Goal: Information Seeking & Learning: Learn about a topic

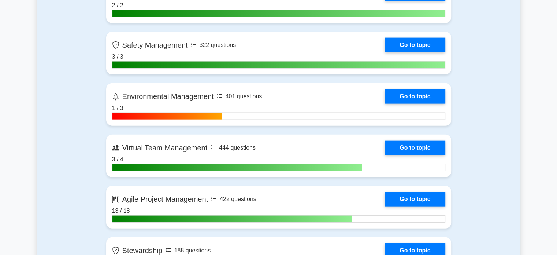
scroll to position [1658, 0]
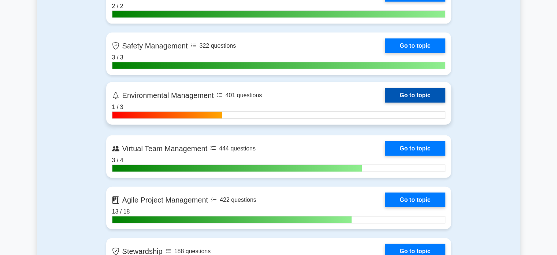
click at [414, 95] on link "Go to topic" at bounding box center [415, 95] width 60 height 15
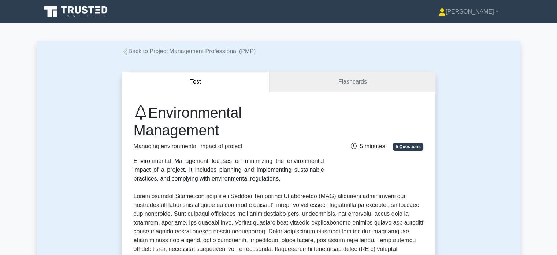
click at [348, 89] on link "Flashcards" at bounding box center [353, 81] width 166 height 21
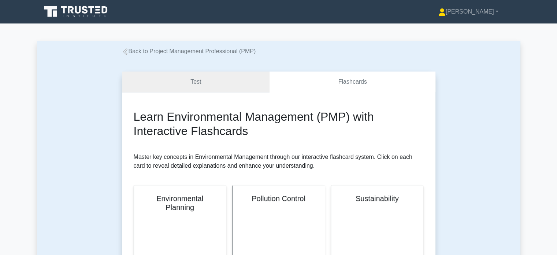
click at [230, 83] on link "Test" at bounding box center [196, 81] width 148 height 21
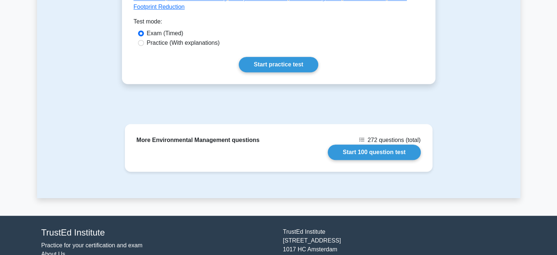
scroll to position [421, 0]
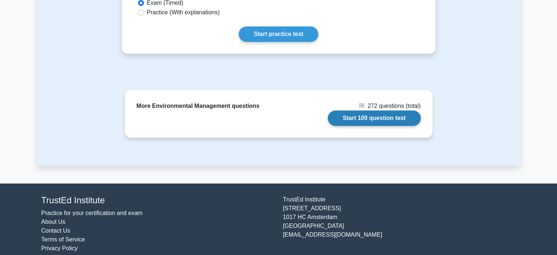
click at [341, 110] on link "Start 100 question test" at bounding box center [374, 117] width 93 height 15
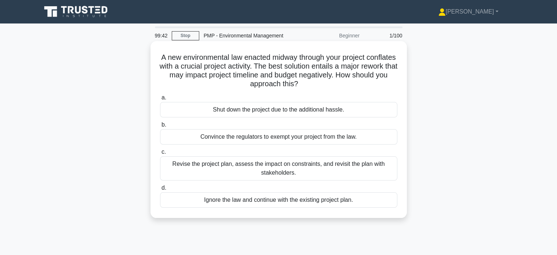
click at [276, 169] on div "Revise the project plan, assess the impact on constraints, and revisit the plan…" at bounding box center [278, 168] width 237 height 24
click at [160, 154] on input "c. Revise the project plan, assess the impact on constraints, and revisit the p…" at bounding box center [160, 151] width 0 height 5
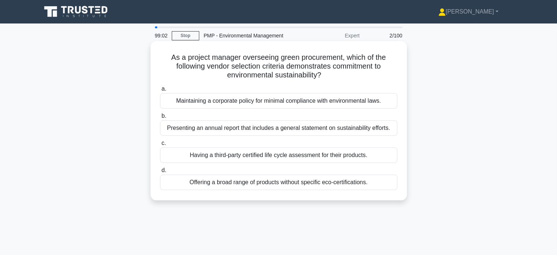
click at [276, 169] on label "d. Offering a broad range of products without specific eco-certifications." at bounding box center [278, 178] width 237 height 24
click at [160, 169] on input "d. Offering a broad range of products without specific eco-certifications." at bounding box center [160, 170] width 0 height 5
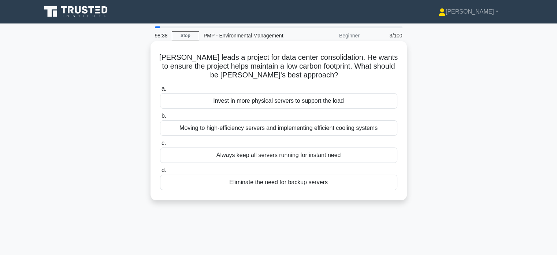
click at [272, 124] on div "Moving to high-efficiency servers and implementing efficient cooling systems" at bounding box center [278, 127] width 237 height 15
click at [160, 118] on input "b. Moving to high-efficiency servers and implementing efficient cooling systems" at bounding box center [160, 116] width 0 height 5
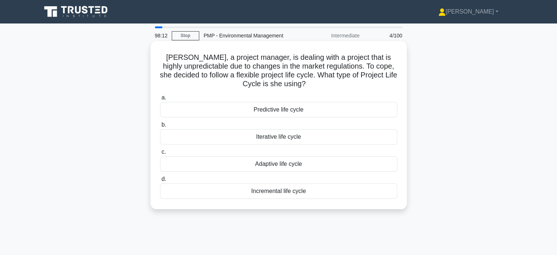
click at [280, 165] on div "Adaptive life cycle" at bounding box center [278, 163] width 237 height 15
click at [160, 154] on input "c. Adaptive life cycle" at bounding box center [160, 151] width 0 height 5
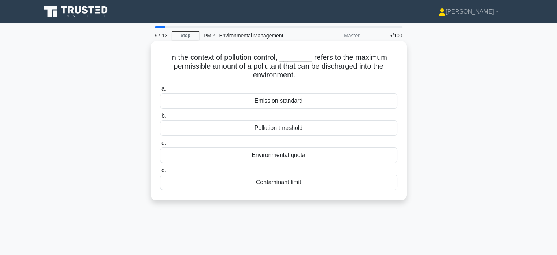
click at [300, 126] on div "Pollution threshold" at bounding box center [278, 127] width 237 height 15
click at [160, 118] on input "b. Pollution threshold" at bounding box center [160, 116] width 0 height 5
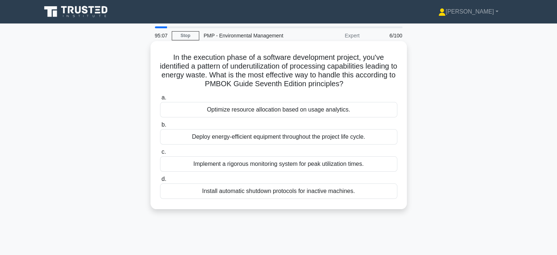
click at [295, 114] on div "Optimize resource allocation based on usage analytics." at bounding box center [278, 109] width 237 height 15
click at [160, 100] on input "a. Optimize resource allocation based on usage analytics." at bounding box center [160, 97] width 0 height 5
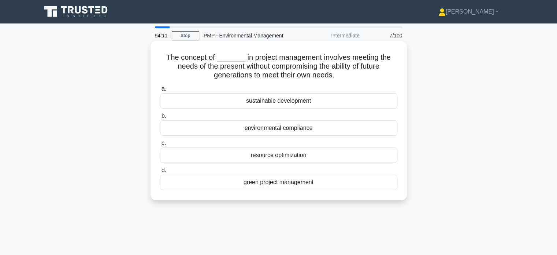
click at [284, 104] on div "sustainable development" at bounding box center [278, 100] width 237 height 15
click at [160, 91] on input "a. sustainable development" at bounding box center [160, 88] width 0 height 5
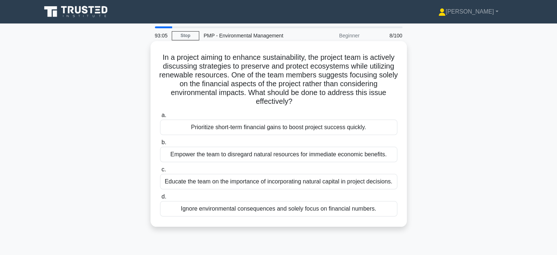
click at [258, 180] on div "Educate the team on the importance of incorporating natural capital in project …" at bounding box center [278, 181] width 237 height 15
click at [160, 172] on input "c. Educate the team on the importance of incorporating natural capital in proje…" at bounding box center [160, 169] width 0 height 5
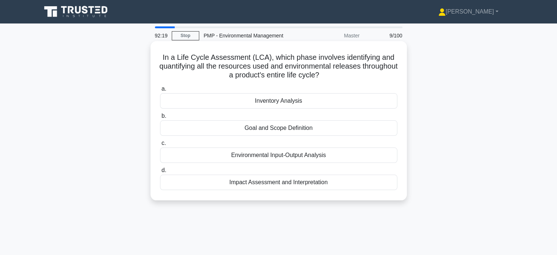
click at [285, 154] on div "Environmental Input-Output Analysis" at bounding box center [278, 154] width 237 height 15
click at [160, 145] on input "c. Environmental Input-Output Analysis" at bounding box center [160, 143] width 0 height 5
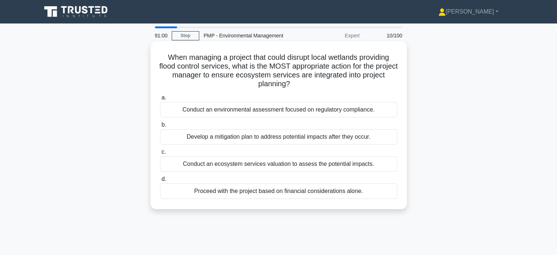
click at [273, 162] on div "Conduct an ecosystem services valuation to assess the potential impacts." at bounding box center [278, 163] width 237 height 15
click at [160, 154] on input "c. Conduct an ecosystem services valuation to assess the potential impacts." at bounding box center [160, 151] width 0 height 5
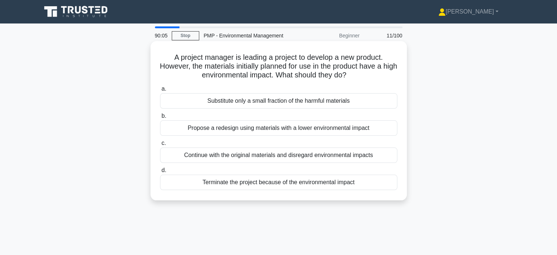
click at [291, 128] on div "Propose a redesign using materials with a lower environmental impact" at bounding box center [278, 127] width 237 height 15
click at [160, 118] on input "b. Propose a redesign using materials with a lower environmental impact" at bounding box center [160, 116] width 0 height 5
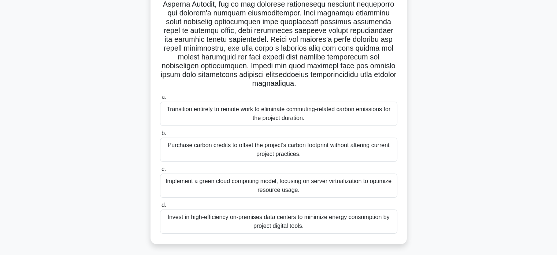
scroll to position [106, 0]
click at [292, 193] on div "Implement a green cloud computing model, focusing on server virtualization to o…" at bounding box center [278, 186] width 237 height 24
click at [160, 172] on input "c. Implement a green cloud computing model, focusing on server virtualization t…" at bounding box center [160, 169] width 0 height 5
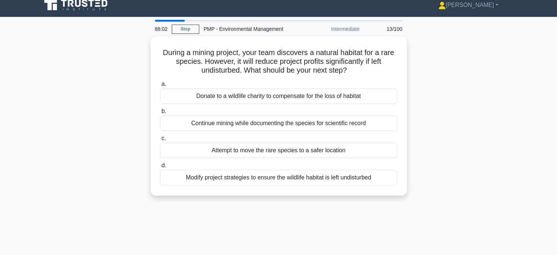
scroll to position [0, 0]
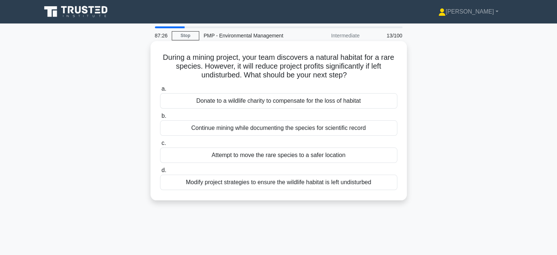
click at [250, 181] on div "Modify project strategies to ensure the wildlife habitat is left undisturbed" at bounding box center [278, 181] width 237 height 15
click at [160, 173] on input "d. Modify project strategies to ensure the wildlife habitat is left undisturbed" at bounding box center [160, 170] width 0 height 5
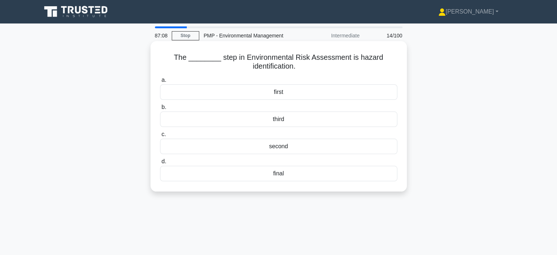
click at [285, 97] on div "first" at bounding box center [278, 91] width 237 height 15
click at [160, 82] on input "a. first" at bounding box center [160, 80] width 0 height 5
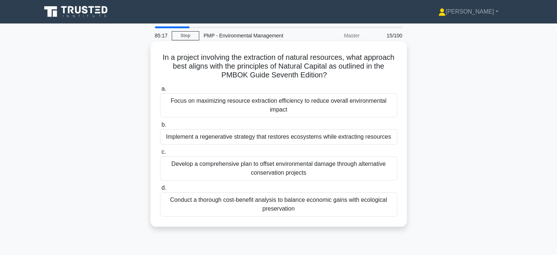
click at [281, 111] on div "Focus on maximizing resource extraction efficiency to reduce overall environmen…" at bounding box center [278, 105] width 237 height 24
click at [160, 91] on input "a. Focus on maximizing resource extraction efficiency to reduce overall environ…" at bounding box center [160, 88] width 0 height 5
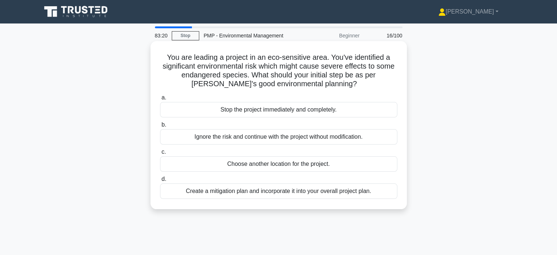
click at [306, 191] on div "Create a mitigation plan and incorporate it into your overall project plan." at bounding box center [278, 190] width 237 height 15
click at [160, 181] on input "d. Create a mitigation plan and incorporate it into your overall project plan." at bounding box center [160, 179] width 0 height 5
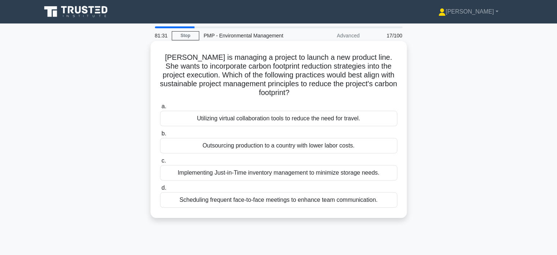
click at [265, 174] on div "Implementing Just-in-Time inventory management to minimize storage needs." at bounding box center [278, 172] width 237 height 15
click at [160, 163] on input "c. Implementing Just-in-Time inventory management to minimize storage needs." at bounding box center [160, 160] width 0 height 5
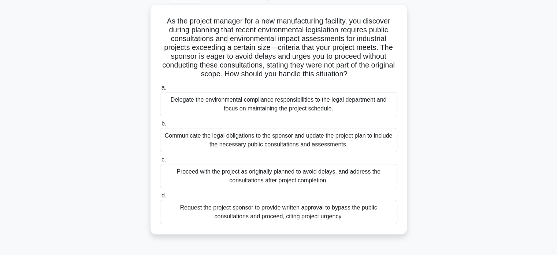
scroll to position [45, 0]
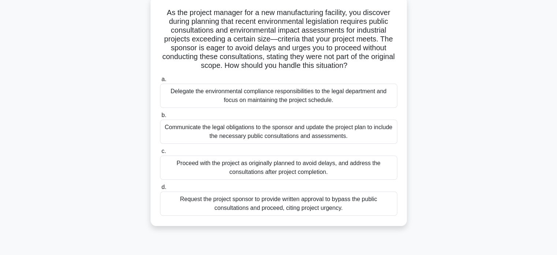
click at [299, 134] on div "Communicate the legal obligations to the sponsor and update the project plan to…" at bounding box center [278, 131] width 237 height 24
click at [160, 118] on input "b. Communicate the legal obligations to the sponsor and update the project plan…" at bounding box center [160, 115] width 0 height 5
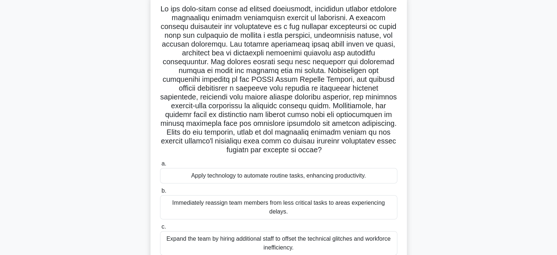
scroll to position [141, 0]
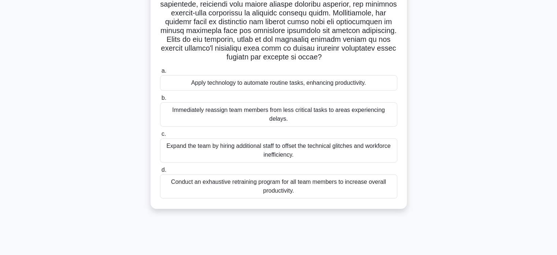
drag, startPoint x: 307, startPoint y: 166, endPoint x: 283, endPoint y: 123, distance: 49.7
click at [283, 129] on label "c. Expand the team by hiring additional staff to offset the technical glitches …" at bounding box center [278, 145] width 237 height 33
click at [160, 132] on input "c. Expand the team by hiring additional staff to offset the technical glitches …" at bounding box center [160, 134] width 0 height 5
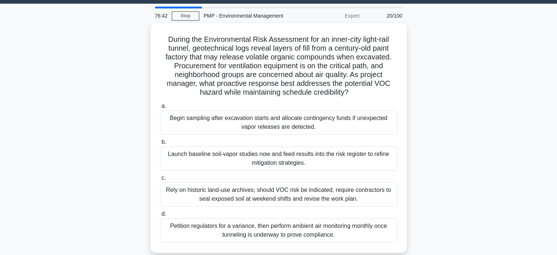
scroll to position [18, 0]
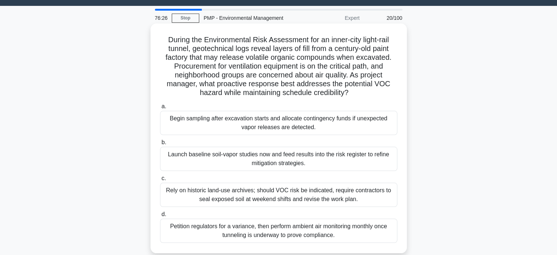
click at [316, 239] on div "Petition regulators for a variance, then perform ambient air monitoring monthly…" at bounding box center [278, 230] width 237 height 24
click at [160, 217] on input "d. Petition regulators for a variance, then perform ambient air monitoring mont…" at bounding box center [160, 214] width 0 height 5
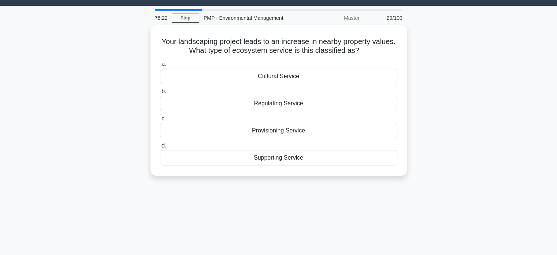
scroll to position [0, 0]
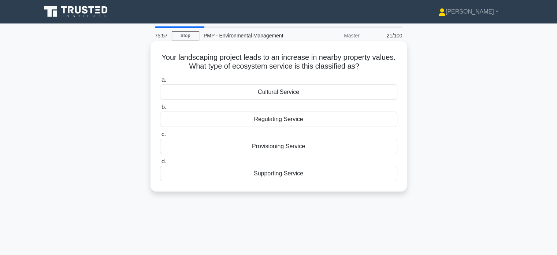
click at [283, 171] on div "Supporting Service" at bounding box center [278, 173] width 237 height 15
click at [160, 164] on input "d. Supporting Service" at bounding box center [160, 161] width 0 height 5
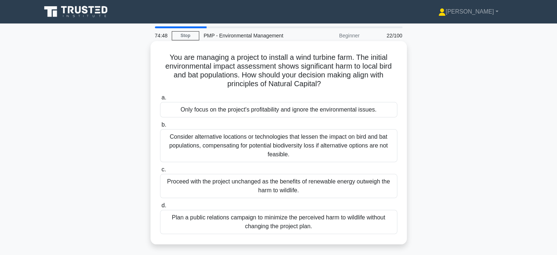
click at [256, 152] on div "Consider alternative locations or technologies that lessen the impact on bird a…" at bounding box center [278, 145] width 237 height 33
click at [160, 127] on input "b. Consider alternative locations or technologies that lessen the impact on bir…" at bounding box center [160, 124] width 0 height 5
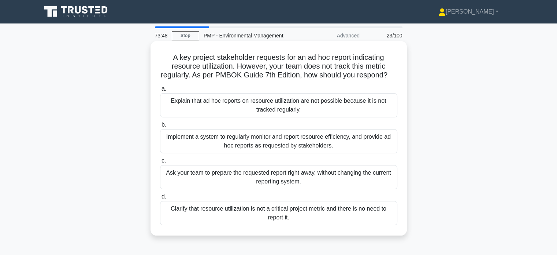
click at [306, 151] on div "Implement a system to regularly monitor and report resource efficiency, and pro…" at bounding box center [278, 141] width 237 height 24
click at [160, 127] on input "b. Implement a system to regularly monitor and report resource efficiency, and …" at bounding box center [160, 124] width 0 height 5
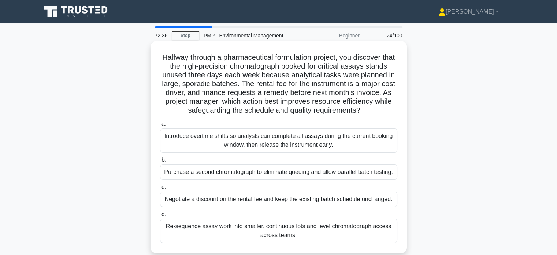
click at [284, 235] on div "Re-sequence assay work into smaller, continuous lots and level chromatograph ac…" at bounding box center [278, 230] width 237 height 24
click at [160, 217] on input "d. Re-sequence assay work into smaller, continuous lots and level chromatograph…" at bounding box center [160, 214] width 0 height 5
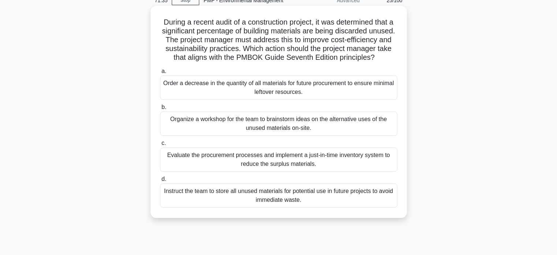
scroll to position [40, 0]
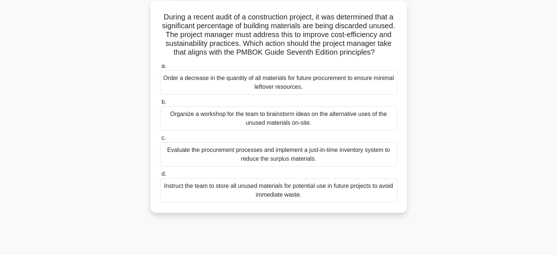
click at [283, 165] on div "Evaluate the procurement processes and implement a just-in-time inventory syste…" at bounding box center [278, 154] width 237 height 24
click at [160, 140] on input "c. Evaluate the procurement processes and implement a just-in-time inventory sy…" at bounding box center [160, 138] width 0 height 5
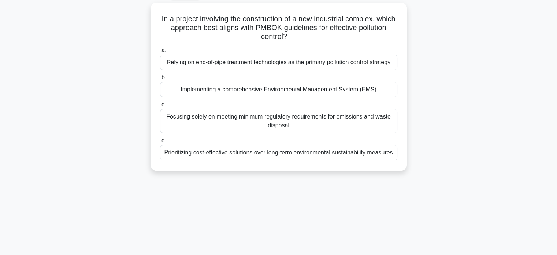
scroll to position [0, 0]
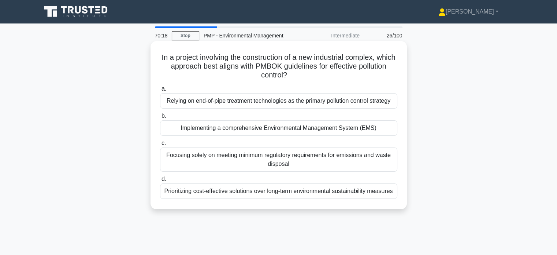
click at [299, 126] on div "Implementing a comprehensive Environmental Management System (EMS)" at bounding box center [278, 127] width 237 height 15
click at [160, 118] on input "b. Implementing a comprehensive Environmental Management System (EMS)" at bounding box center [160, 116] width 0 height 5
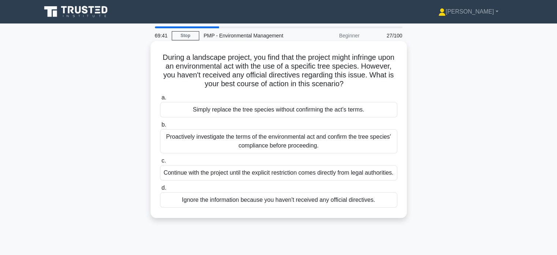
click at [288, 140] on div "Proactively investigate the terms of the environmental act and confirm the tree…" at bounding box center [278, 141] width 237 height 24
click at [160, 127] on input "b. Proactively investigate the terms of the environmental act and confirm the t…" at bounding box center [160, 124] width 0 height 5
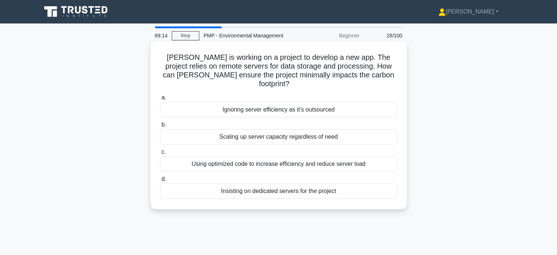
click at [279, 158] on div "Using optimized code to increase efficiency and reduce server load" at bounding box center [278, 163] width 237 height 15
click at [160, 154] on input "c. Using optimized code to increase efficiency and reduce server load" at bounding box center [160, 151] width 0 height 5
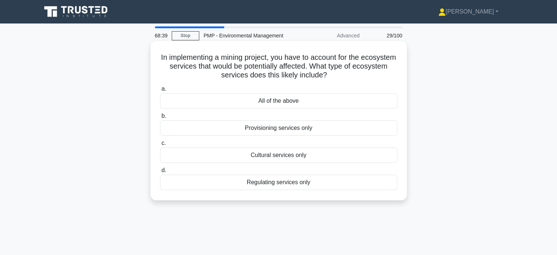
click at [292, 180] on div "Regulating services only" at bounding box center [278, 181] width 237 height 15
click at [160, 173] on input "d. Regulating services only" at bounding box center [160, 170] width 0 height 5
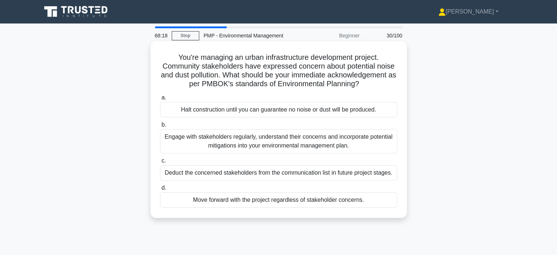
click at [247, 146] on div "Engage with stakeholders regularly, understand their concerns and incorporate p…" at bounding box center [278, 141] width 237 height 24
click at [160, 127] on input "b. Engage with stakeholders regularly, understand their concerns and incorporat…" at bounding box center [160, 124] width 0 height 5
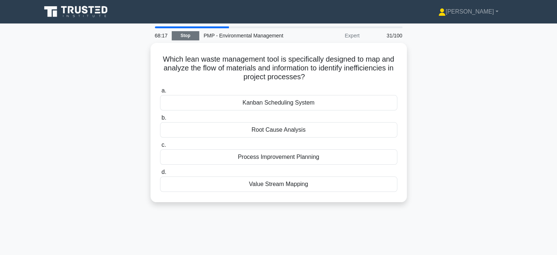
click at [195, 33] on link "Stop" at bounding box center [185, 35] width 27 height 9
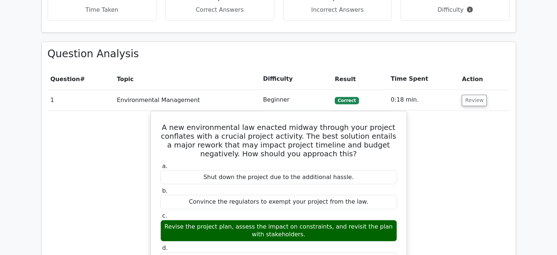
scroll to position [287, 0]
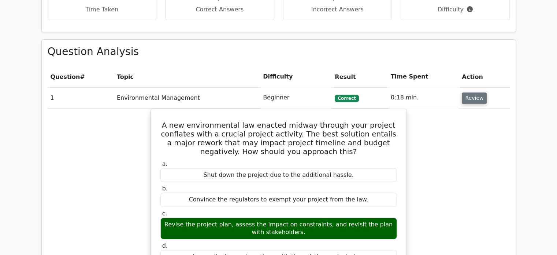
click at [472, 97] on button "Review" at bounding box center [474, 97] width 25 height 11
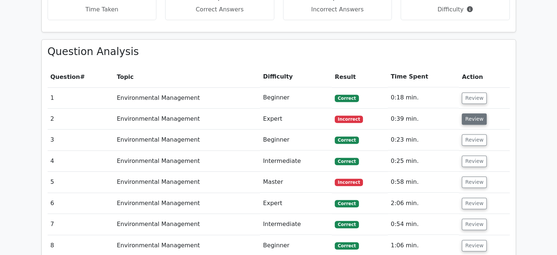
click at [475, 116] on button "Review" at bounding box center [474, 118] width 25 height 11
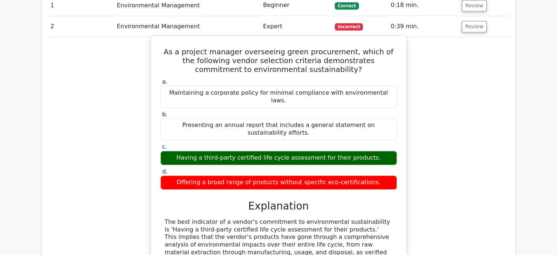
scroll to position [379, 0]
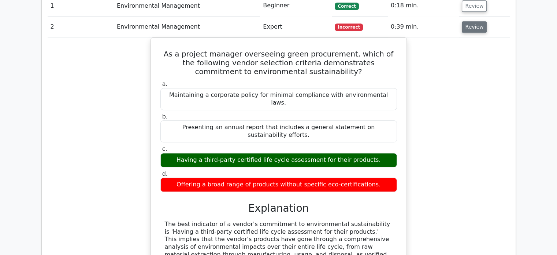
click at [469, 23] on button "Review" at bounding box center [474, 26] width 25 height 11
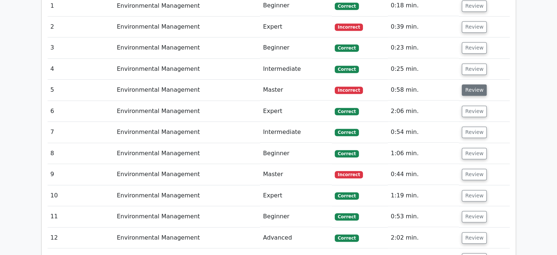
click at [474, 91] on button "Review" at bounding box center [474, 89] width 25 height 11
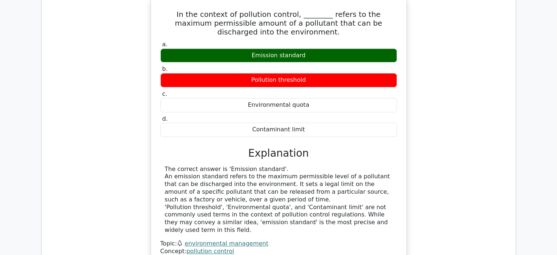
scroll to position [441, 0]
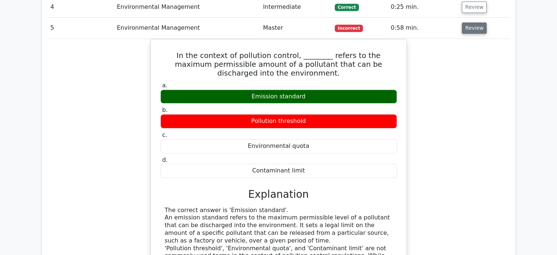
click at [470, 23] on button "Review" at bounding box center [474, 27] width 25 height 11
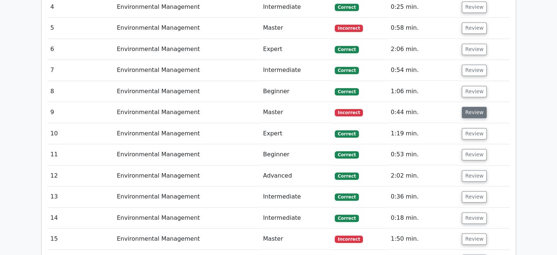
click at [469, 112] on button "Review" at bounding box center [474, 112] width 25 height 11
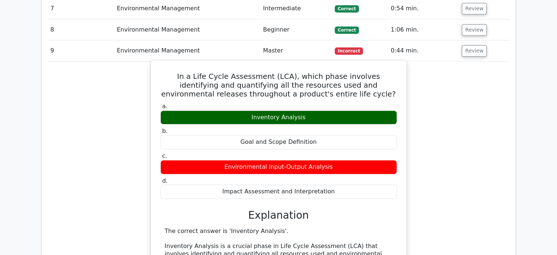
scroll to position [503, 0]
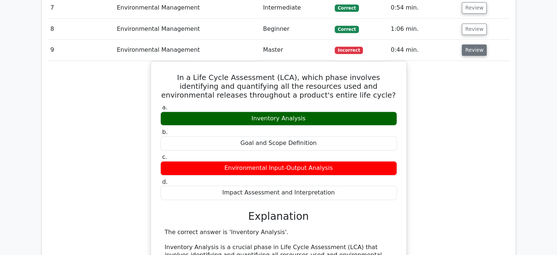
click at [466, 54] on button "Review" at bounding box center [474, 49] width 25 height 11
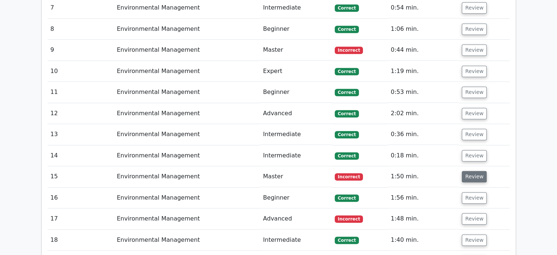
click at [473, 171] on button "Review" at bounding box center [474, 176] width 25 height 11
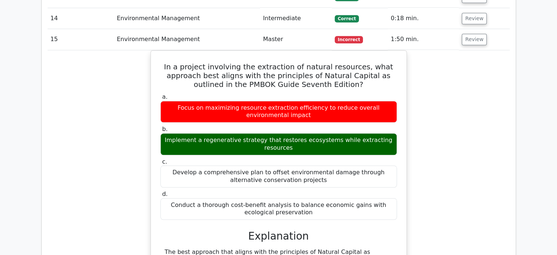
scroll to position [638, 0]
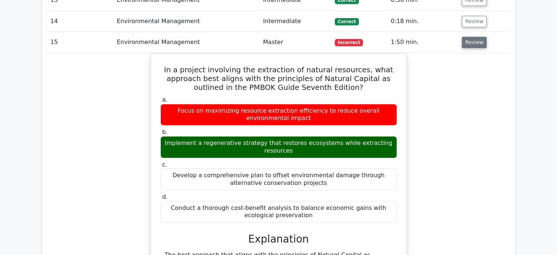
click at [477, 39] on button "Review" at bounding box center [474, 42] width 25 height 11
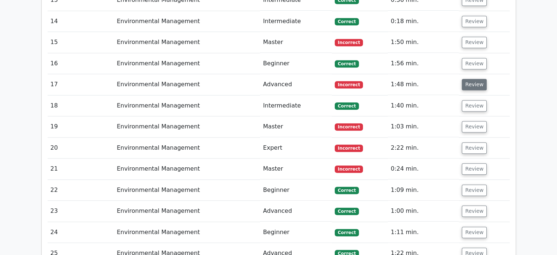
click at [476, 81] on button "Review" at bounding box center [474, 84] width 25 height 11
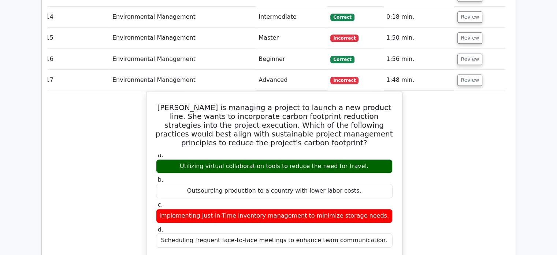
scroll to position [633, 0]
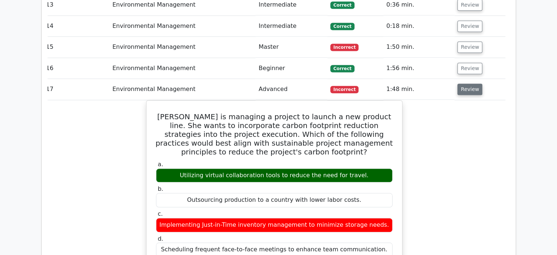
click at [465, 88] on button "Review" at bounding box center [470, 89] width 25 height 11
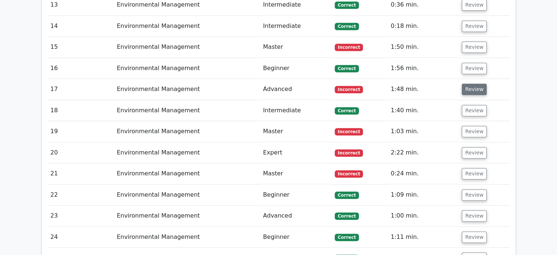
scroll to position [0, 0]
click at [465, 130] on button "Review" at bounding box center [474, 131] width 25 height 11
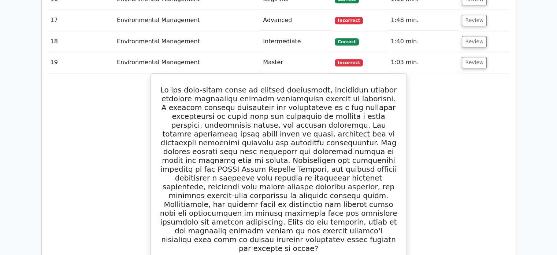
scroll to position [697, 0]
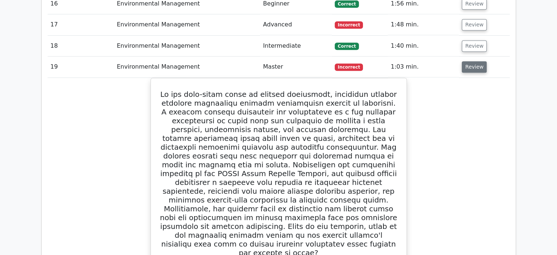
click at [467, 64] on button "Review" at bounding box center [474, 66] width 25 height 11
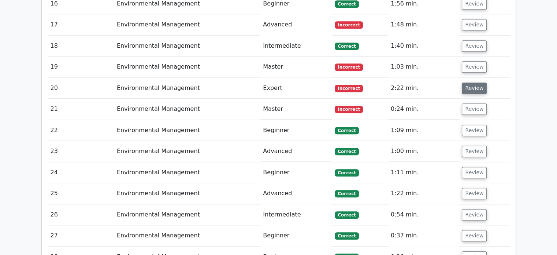
click at [472, 88] on button "Review" at bounding box center [474, 87] width 25 height 11
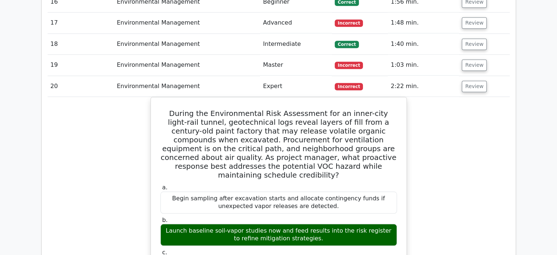
scroll to position [699, 0]
click at [468, 81] on button "Review" at bounding box center [474, 86] width 25 height 11
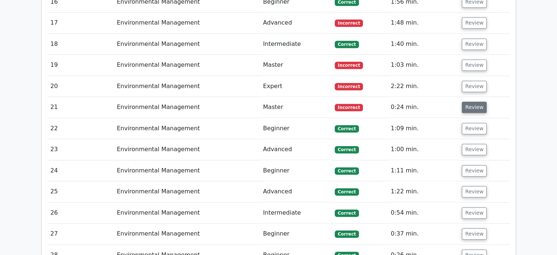
click at [471, 101] on button "Review" at bounding box center [474, 106] width 25 height 11
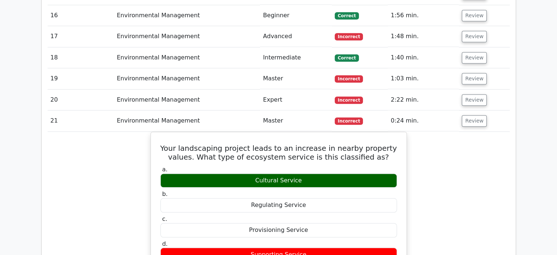
scroll to position [685, 0]
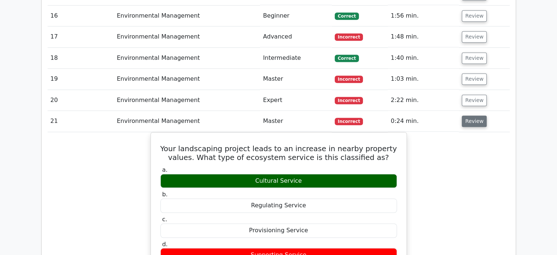
click at [464, 119] on button "Review" at bounding box center [474, 120] width 25 height 11
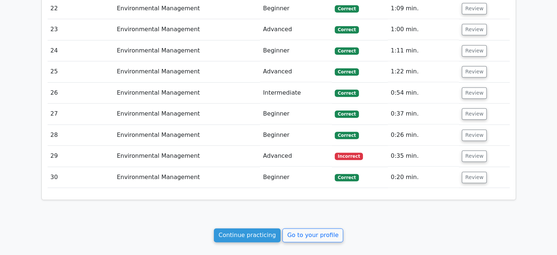
scroll to position [822, 0]
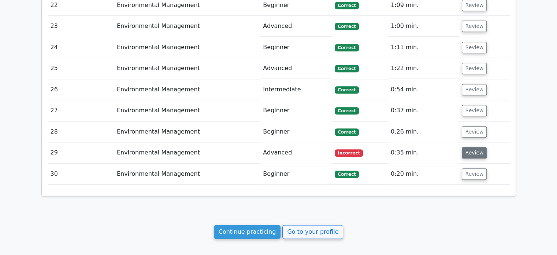
click at [475, 147] on button "Review" at bounding box center [474, 152] width 25 height 11
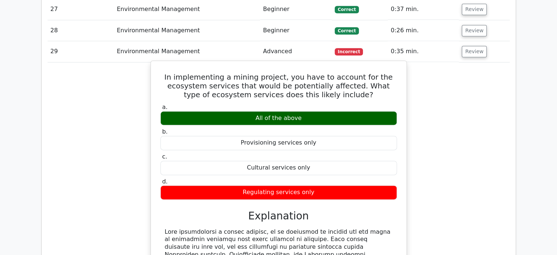
scroll to position [925, 0]
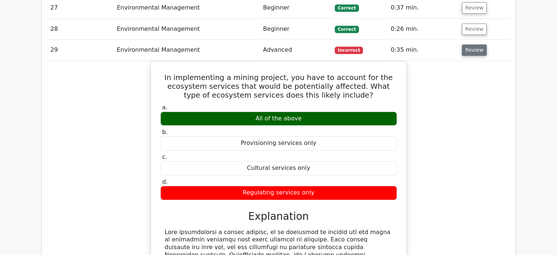
click at [477, 46] on button "Review" at bounding box center [474, 49] width 25 height 11
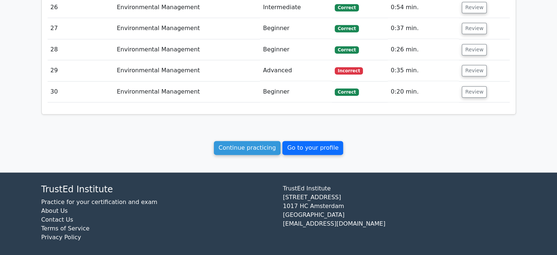
click at [296, 141] on link "Go to your profile" at bounding box center [313, 148] width 61 height 14
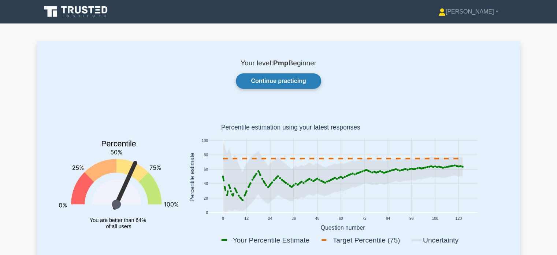
click at [306, 76] on link "Continue practicing" at bounding box center [278, 80] width 85 height 15
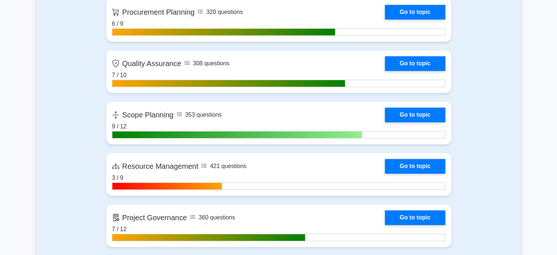
click at [385, 171] on link "Go to topic" at bounding box center [415, 166] width 60 height 15
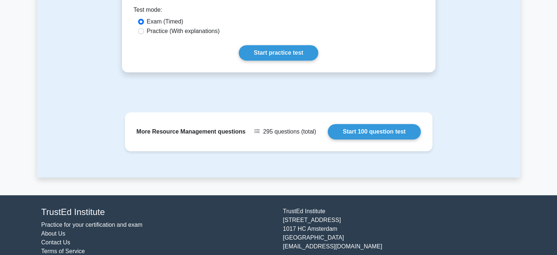
scroll to position [403, 0]
